Goal: Transaction & Acquisition: Purchase product/service

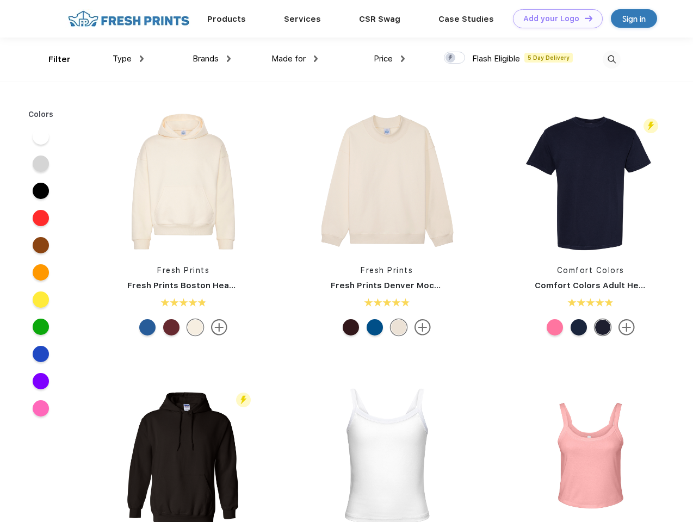
click at [553, 18] on link "Add your Logo Design Tool" at bounding box center [558, 18] width 90 height 19
click at [0, 0] on div "Design Tool" at bounding box center [0, 0] width 0 height 0
click at [583, 18] on link "Add your Logo Design Tool" at bounding box center [558, 18] width 90 height 19
click at [52, 59] on div "Filter" at bounding box center [59, 59] width 22 height 13
click at [128, 59] on span "Type" at bounding box center [122, 59] width 19 height 10
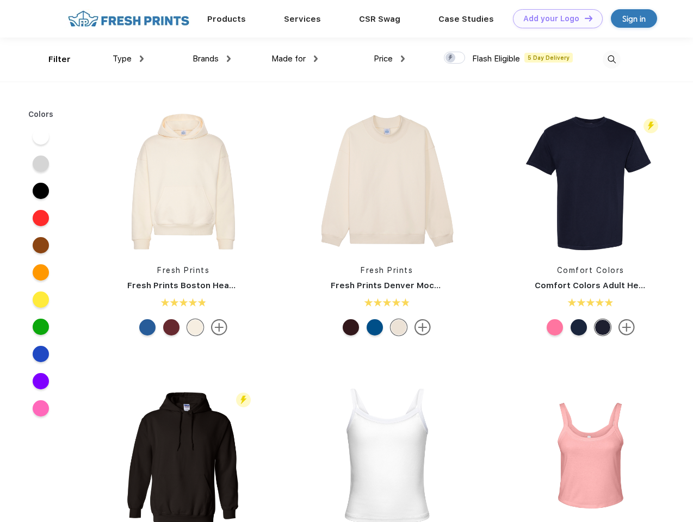
click at [211, 59] on span "Brands" at bounding box center [205, 59] width 26 height 10
click at [295, 59] on span "Made for" at bounding box center [288, 59] width 34 height 10
click at [389, 59] on span "Price" at bounding box center [382, 59] width 19 height 10
click at [454, 58] on div at bounding box center [454, 58] width 21 height 12
click at [451, 58] on input "checkbox" at bounding box center [447, 54] width 7 height 7
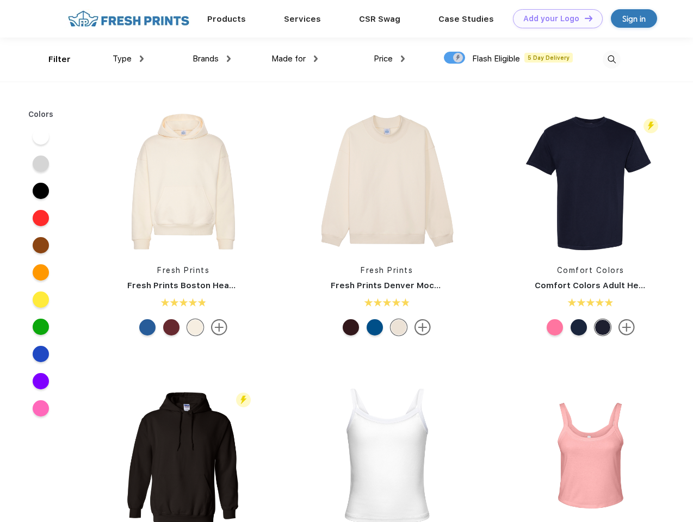
click at [611, 59] on img at bounding box center [611, 60] width 18 height 18
